Goal: Information Seeking & Learning: Learn about a topic

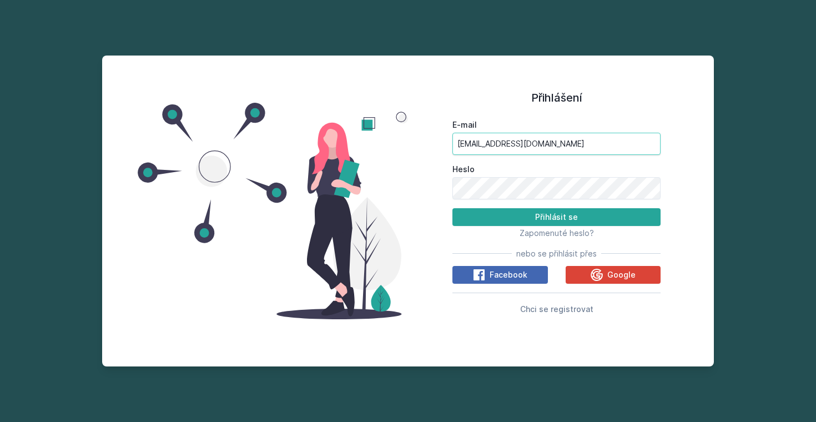
type input "[EMAIL_ADDRESS][DOMAIN_NAME]"
click at [556, 216] on button "Přihlásit se" at bounding box center [556, 217] width 208 height 18
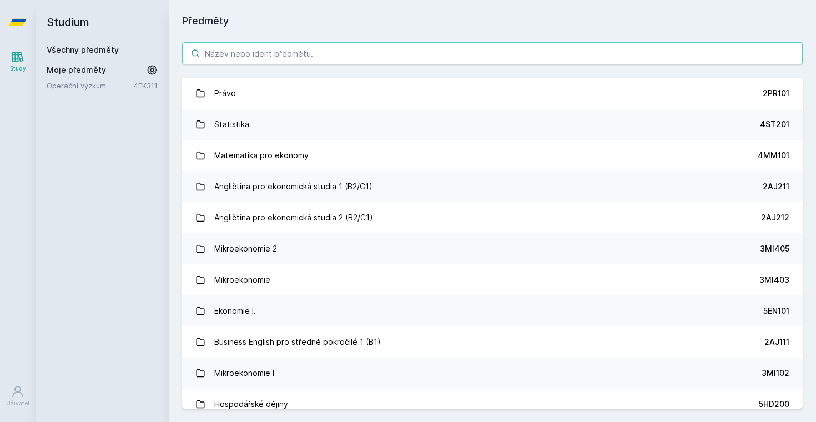
click at [316, 54] on input "search" at bounding box center [492, 53] width 620 height 22
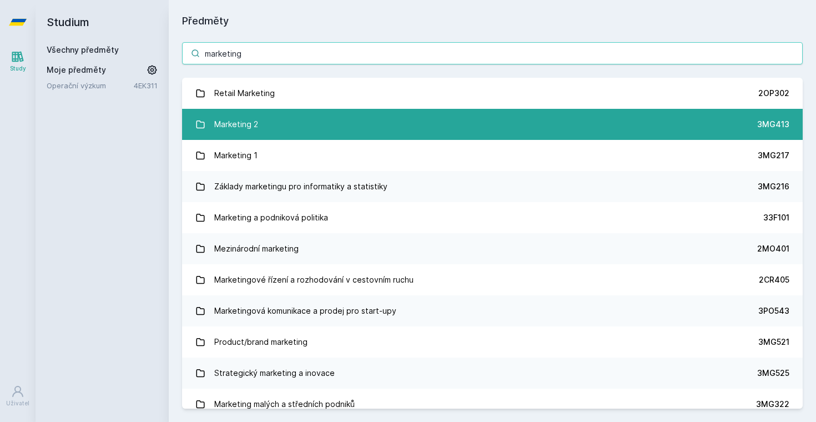
type input "marketing"
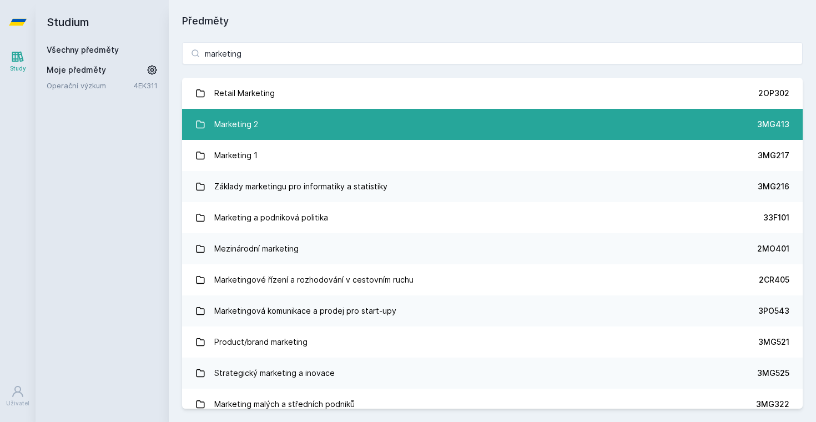
click at [275, 117] on link "Marketing 2 3MG413" at bounding box center [492, 124] width 620 height 31
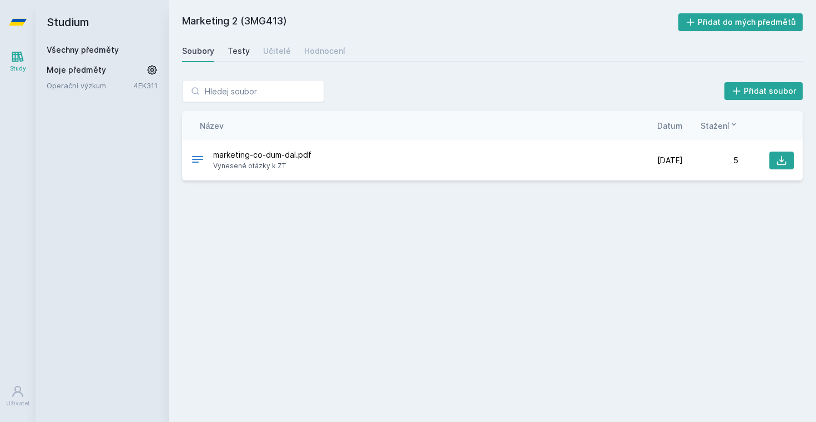
click at [236, 56] on div "Testy" at bounding box center [239, 51] width 22 height 11
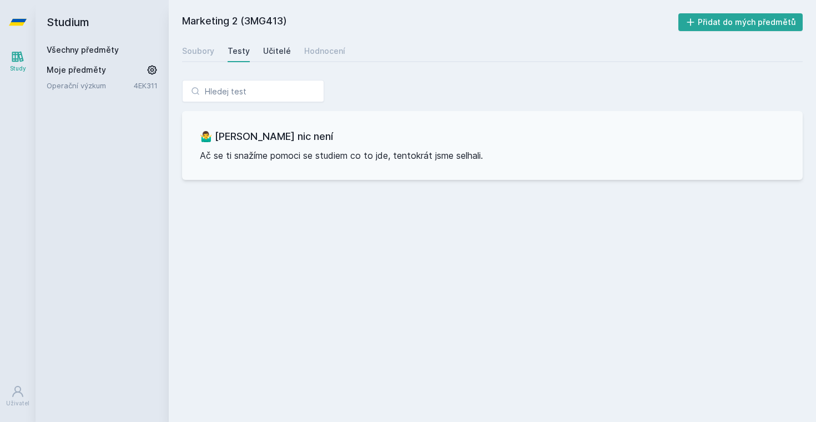
click at [279, 52] on div "Učitelé" at bounding box center [277, 51] width 28 height 11
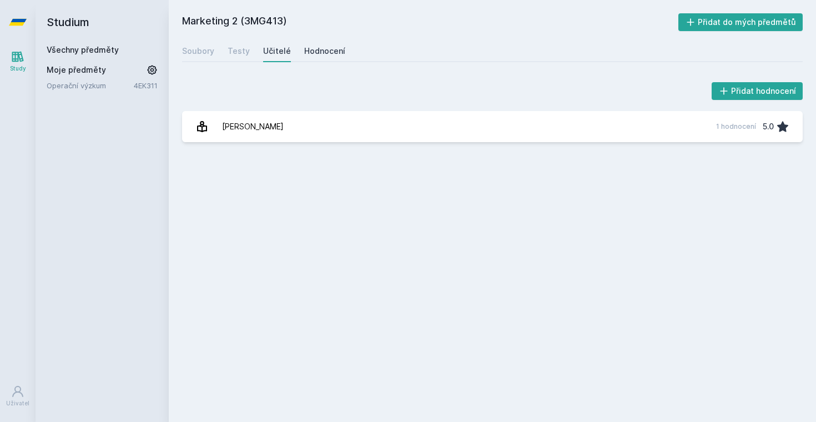
click at [316, 51] on div "Hodnocení" at bounding box center [324, 51] width 41 height 11
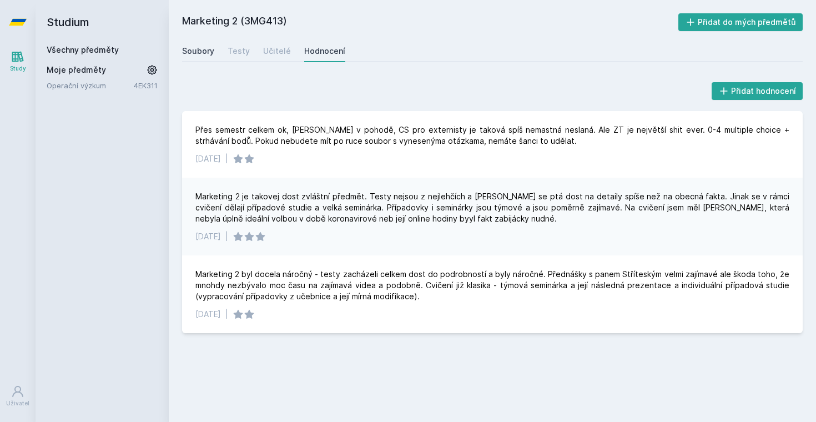
click at [205, 54] on div "Soubory" at bounding box center [198, 51] width 32 height 11
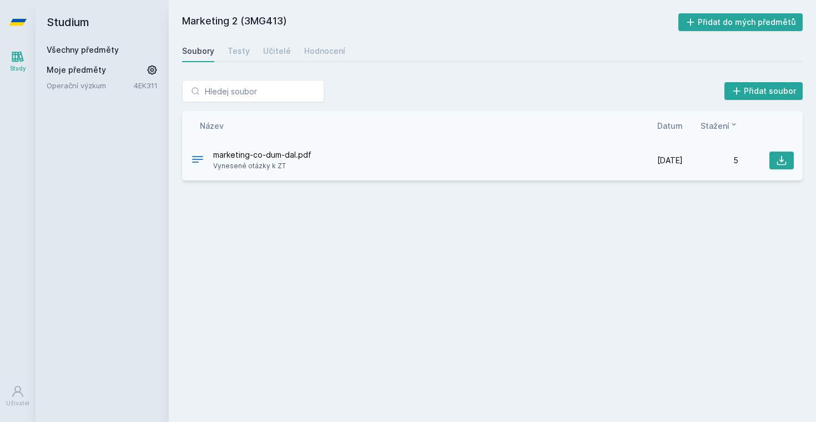
click at [244, 151] on span "marketing-co-dum-dal.pdf" at bounding box center [262, 154] width 98 height 11
click at [776, 168] on button at bounding box center [781, 160] width 24 height 18
drag, startPoint x: 286, startPoint y: 21, endPoint x: 245, endPoint y: 19, distance: 41.1
click at [245, 19] on h2 "Marketing 2 (3MG413)" at bounding box center [430, 22] width 496 height 18
copy h2 "3MG413"
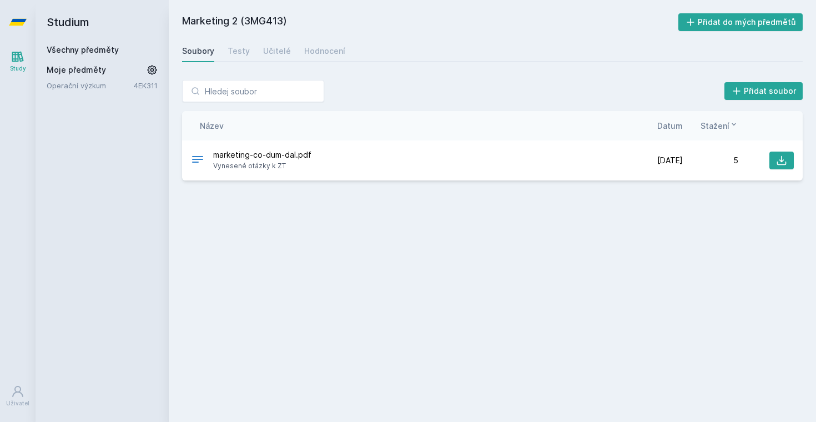
click at [626, 20] on h2 "Marketing 2 (3MG413)" at bounding box center [430, 22] width 496 height 18
